Goal: Information Seeking & Learning: Learn about a topic

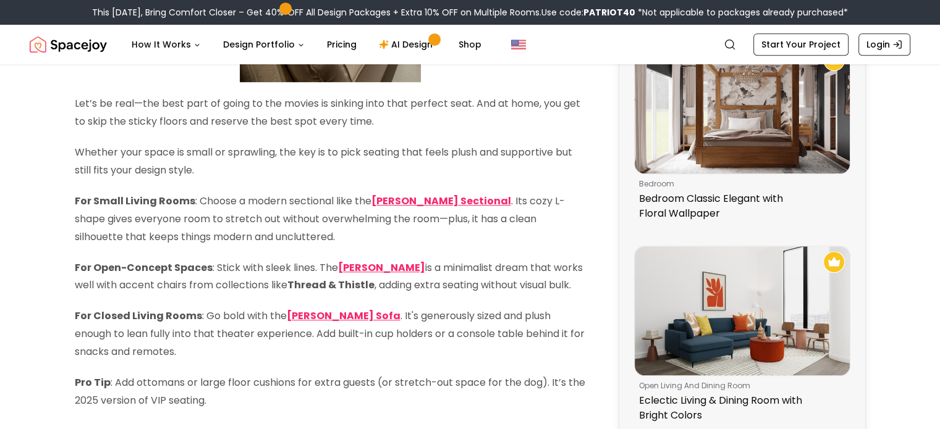
scroll to position [723, 0]
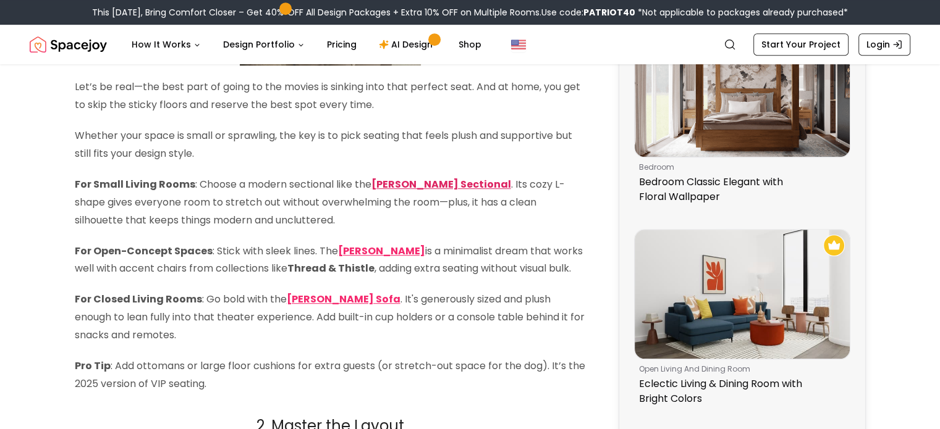
click at [413, 178] on strong "[PERSON_NAME] Sectional" at bounding box center [441, 184] width 140 height 14
click at [382, 254] on strong "[PERSON_NAME]" at bounding box center [381, 251] width 87 height 14
click at [329, 305] on strong "[PERSON_NAME] Sofa" at bounding box center [344, 299] width 114 height 14
click at [416, 182] on strong "[PERSON_NAME] Sectional" at bounding box center [441, 184] width 140 height 14
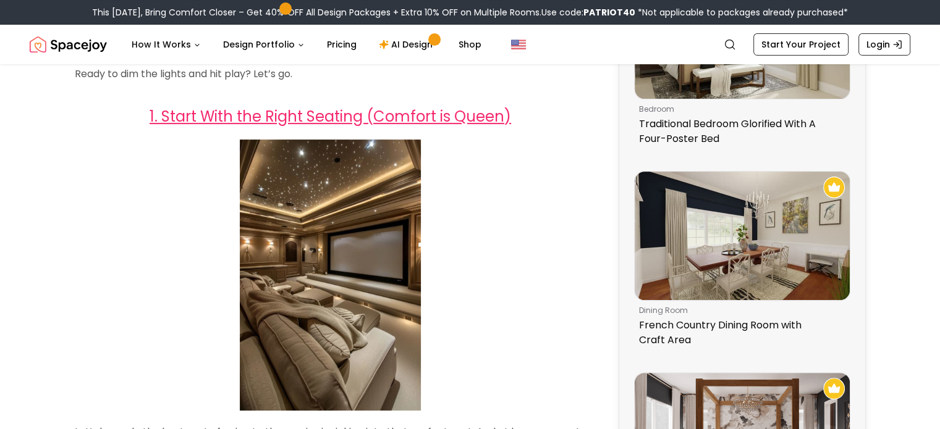
scroll to position [386, 0]
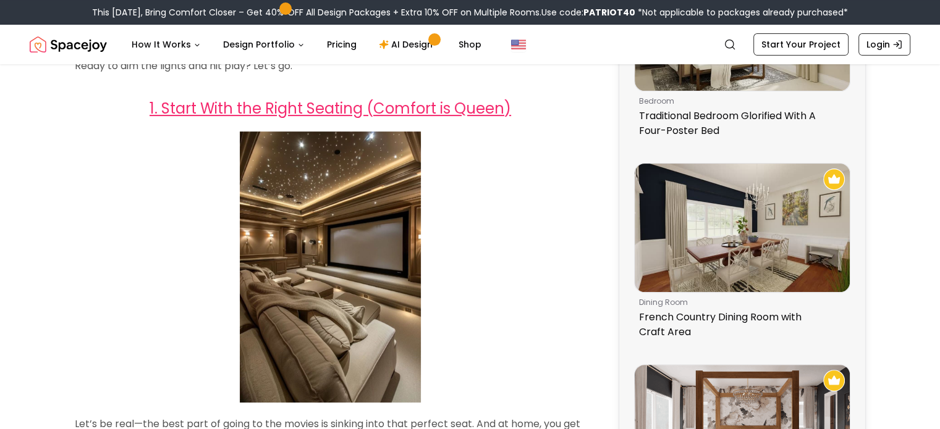
click at [341, 193] on img at bounding box center [330, 268] width 181 height 272
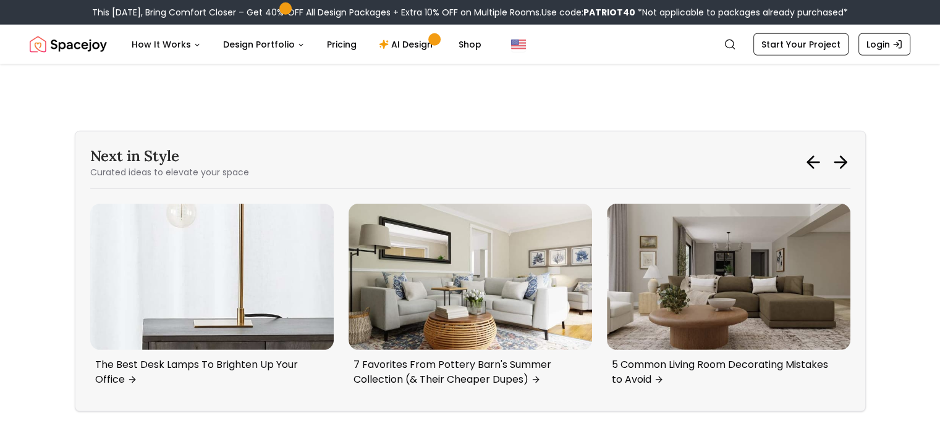
scroll to position [3620, 0]
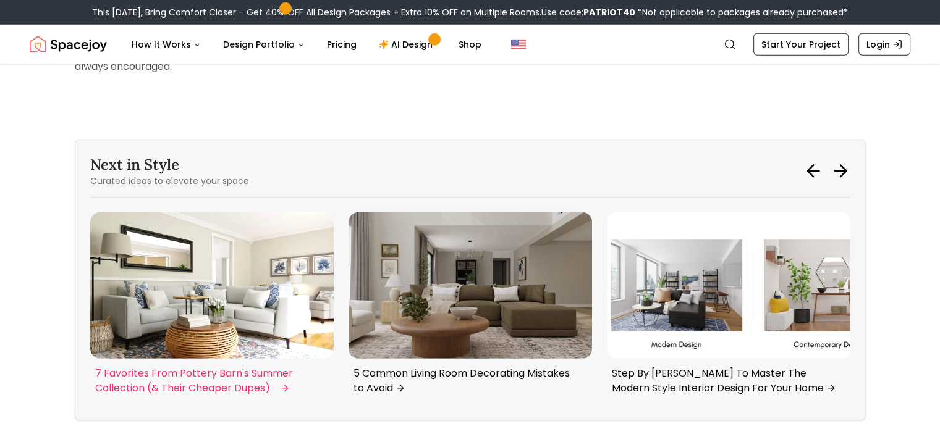
click at [214, 285] on img "3 / 6" at bounding box center [211, 286] width 243 height 146
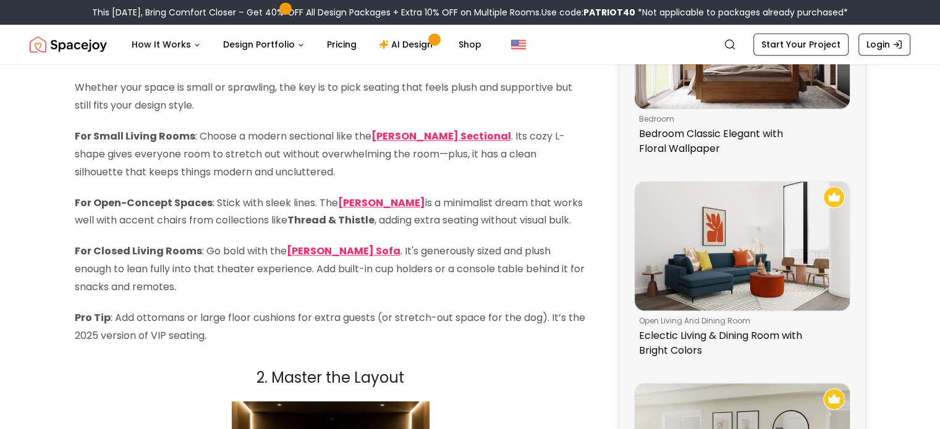
scroll to position [763, 0]
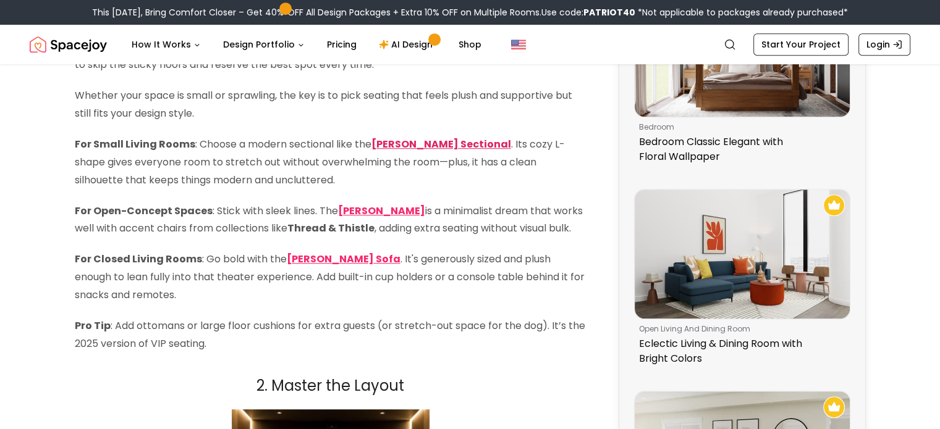
click at [442, 146] on strong "Breanna White Sectional" at bounding box center [441, 144] width 140 height 14
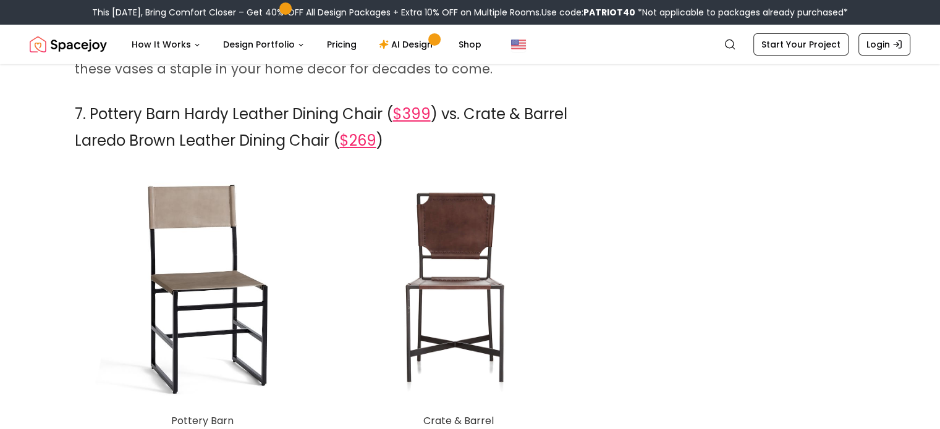
scroll to position [4302, 0]
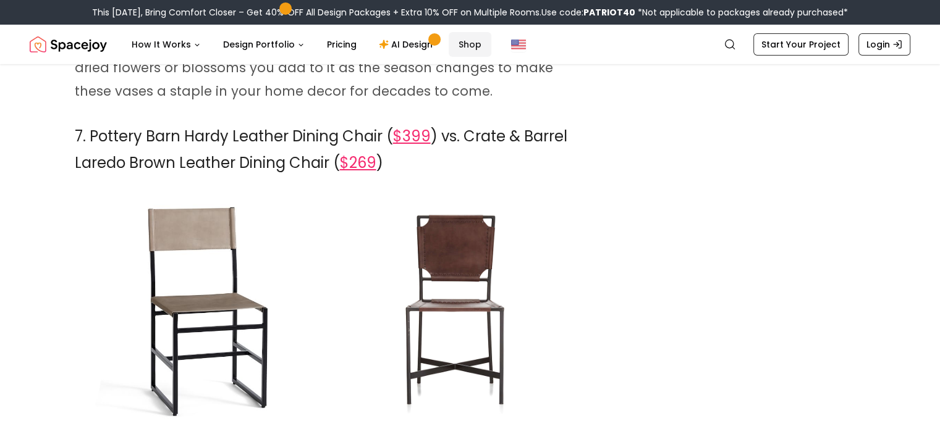
click at [457, 44] on link "Shop" at bounding box center [470, 44] width 43 height 25
